Goal: Task Accomplishment & Management: Manage account settings

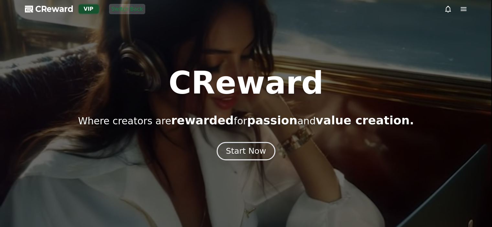
click at [256, 150] on div "Start Now" at bounding box center [246, 151] width 40 height 11
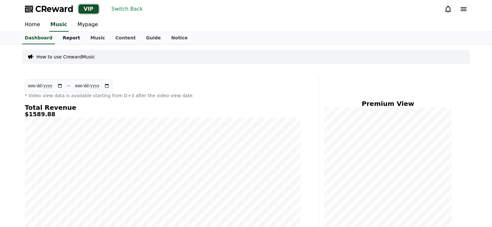
click at [69, 39] on link "Report" at bounding box center [72, 38] width 28 height 12
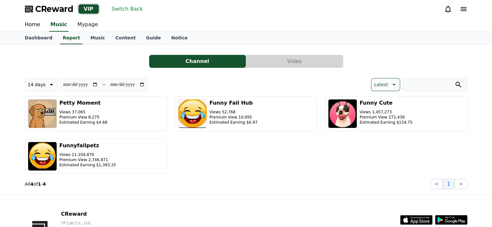
click at [80, 24] on link "Mypage" at bounding box center [87, 25] width 31 height 14
select select "**********"
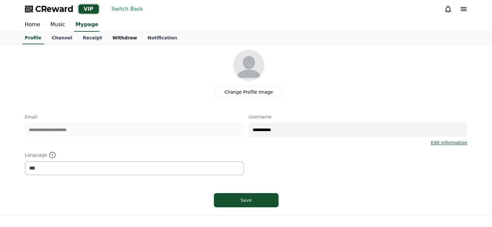
click at [112, 40] on link "Withdraw" at bounding box center [124, 38] width 35 height 12
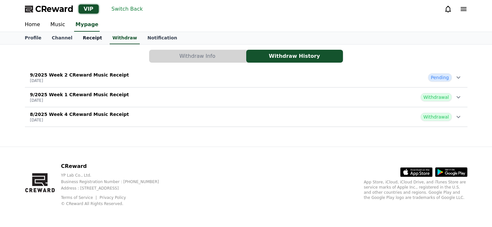
click at [83, 38] on link "Receipt" at bounding box center [93, 38] width 30 height 12
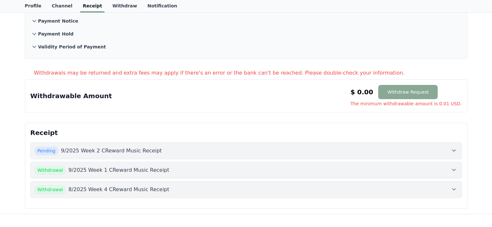
scroll to position [97, 0]
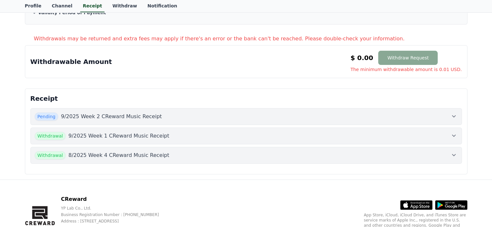
click at [160, 119] on div "Pending 9/2025 Week 2 CReward Music Receipt" at bounding box center [246, 117] width 423 height 8
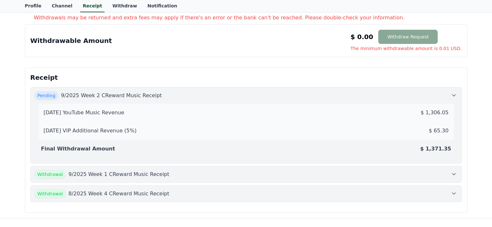
scroll to position [129, 0]
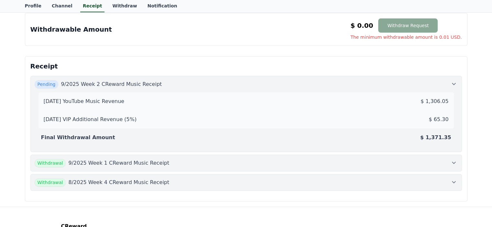
click at [171, 165] on div "Withdrawal 9/2025 Week 1 CReward Music Receipt" at bounding box center [246, 163] width 423 height 8
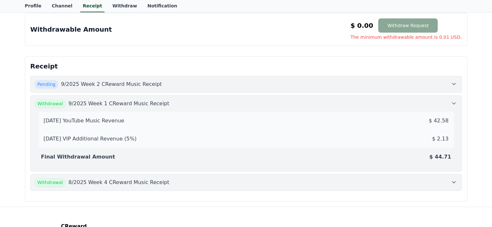
click at [174, 86] on div "Pending 9/2025 Week 2 CReward Music Receipt" at bounding box center [246, 84] width 423 height 8
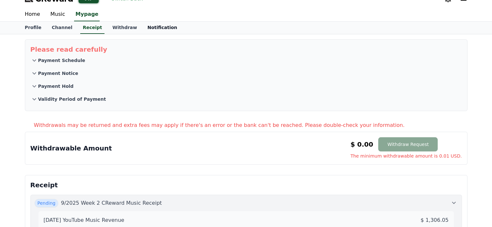
scroll to position [0, 0]
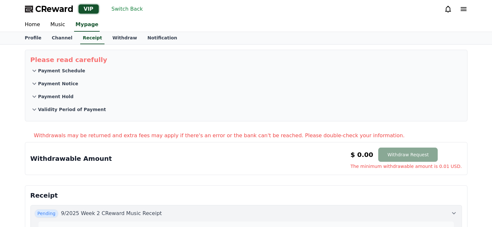
click at [120, 14] on button "Switch Back" at bounding box center [127, 9] width 37 height 10
